Goal: Information Seeking & Learning: Learn about a topic

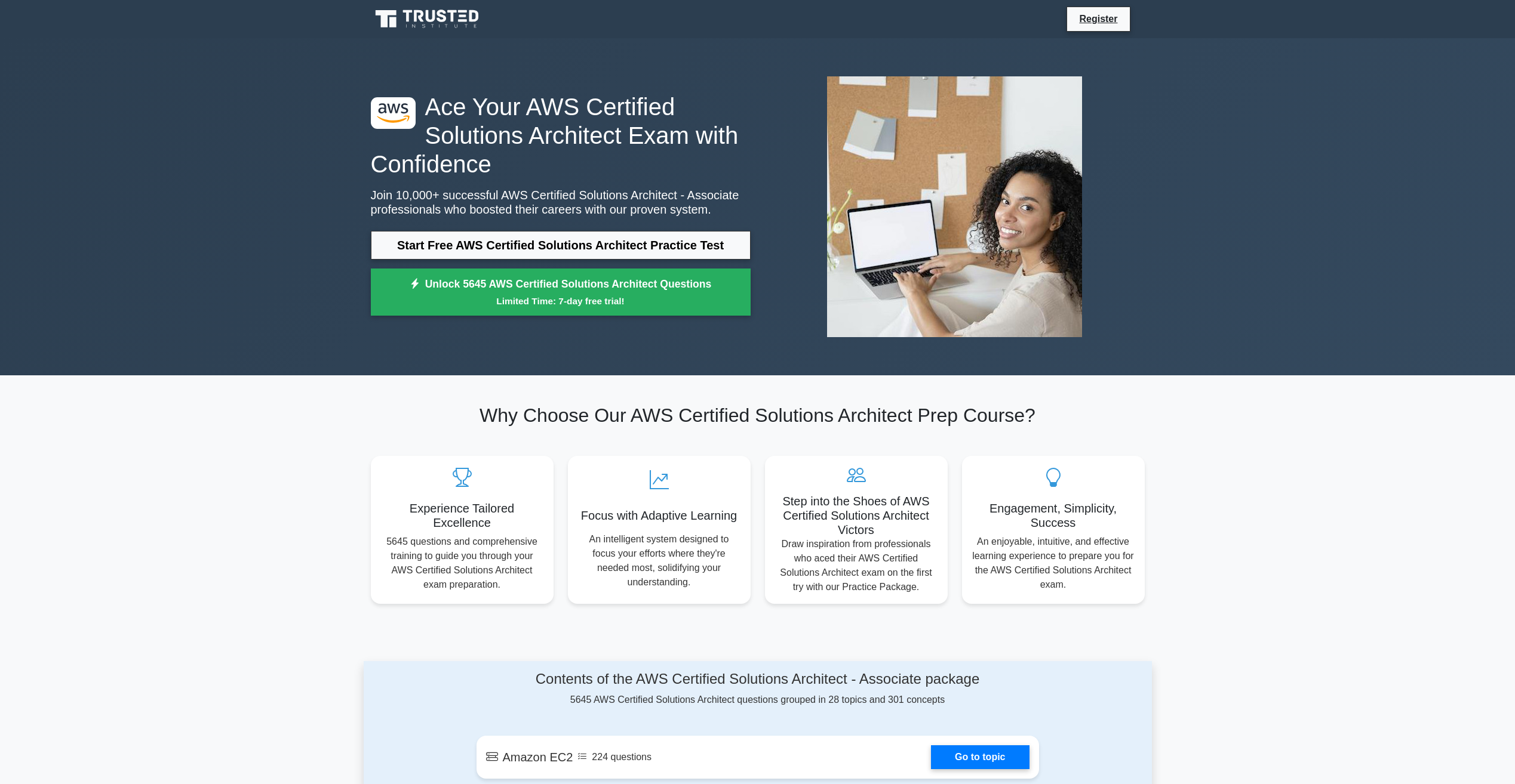
click at [420, 19] on icon at bounding box center [418, 15] width 10 height 12
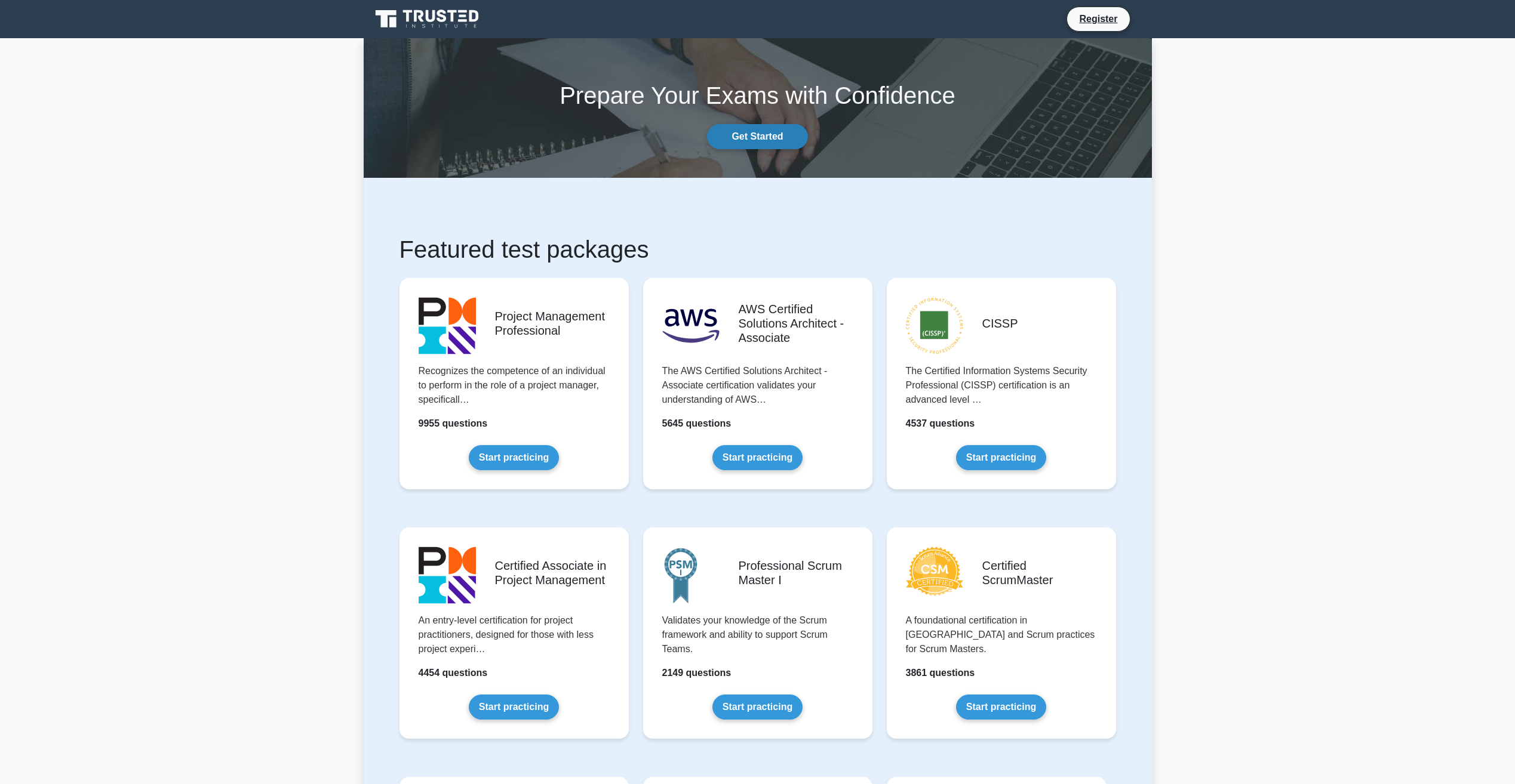
click at [772, 141] on link "Get Started" at bounding box center [757, 137] width 100 height 25
